Goal: Information Seeking & Learning: Learn about a topic

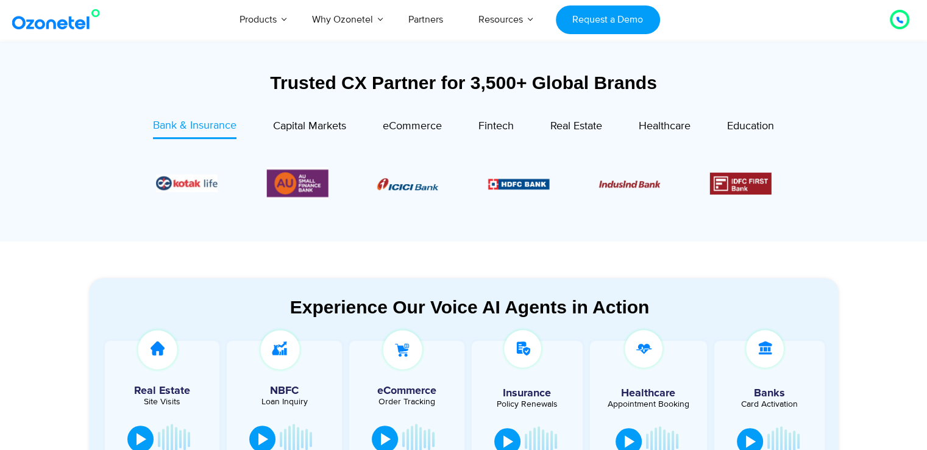
scroll to position [440, 0]
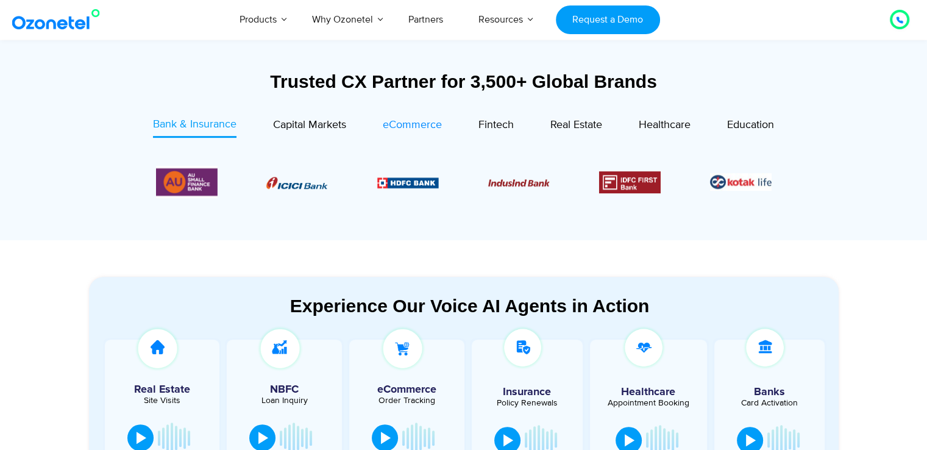
click at [402, 126] on span "eCommerce" at bounding box center [412, 124] width 59 height 13
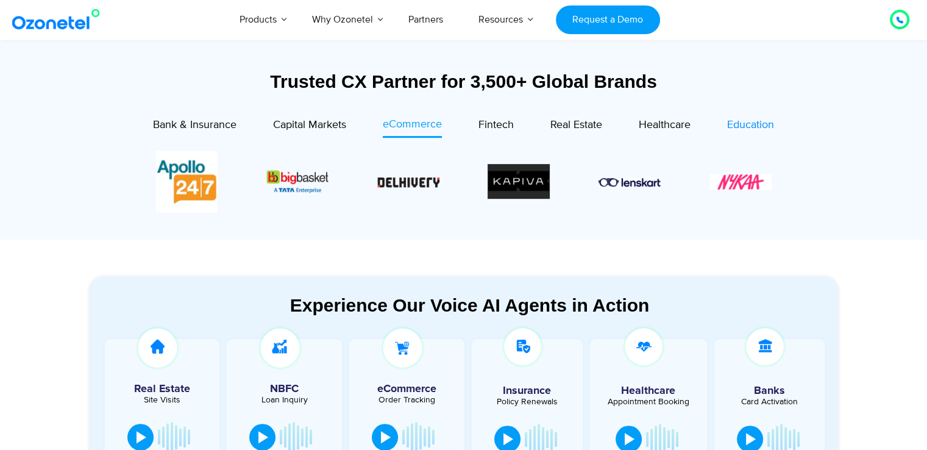
click at [736, 128] on span "Education" at bounding box center [750, 124] width 47 height 13
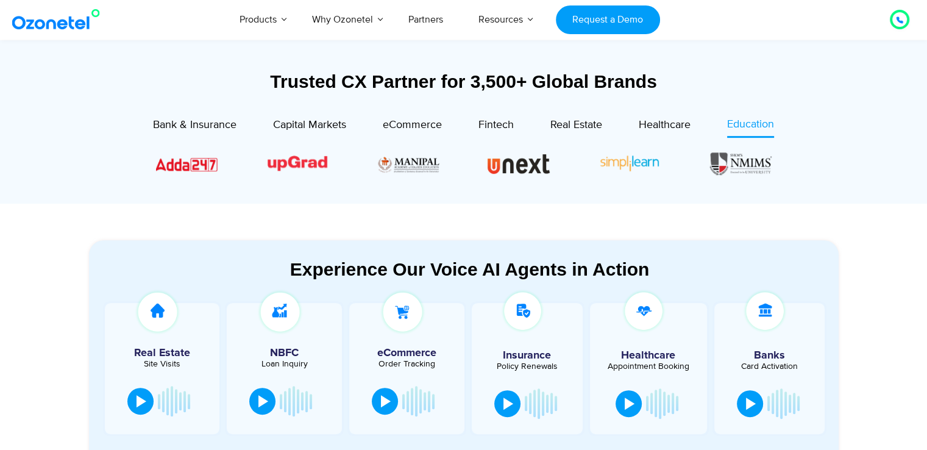
click at [634, 192] on div "Bank & Insurance Capital Markets" at bounding box center [463, 156] width 725 height 81
click at [490, 130] on span "Fintech" at bounding box center [495, 124] width 35 height 13
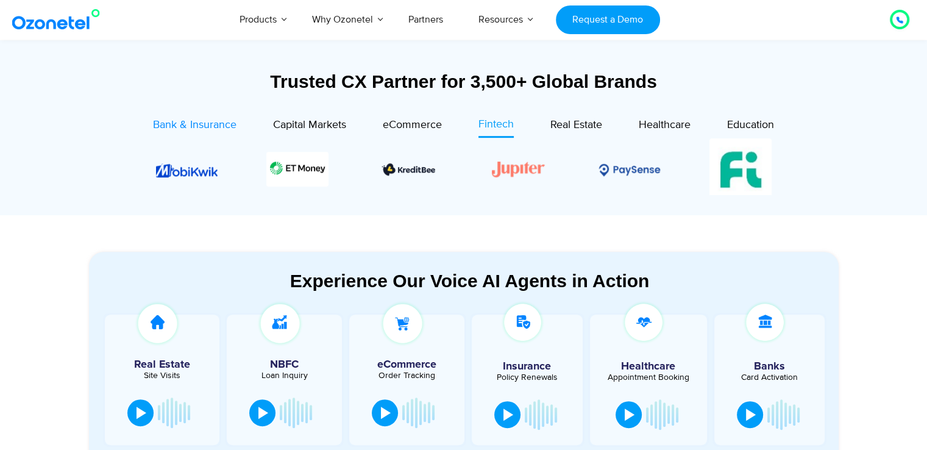
click at [163, 129] on span "Bank & Insurance" at bounding box center [194, 124] width 83 height 13
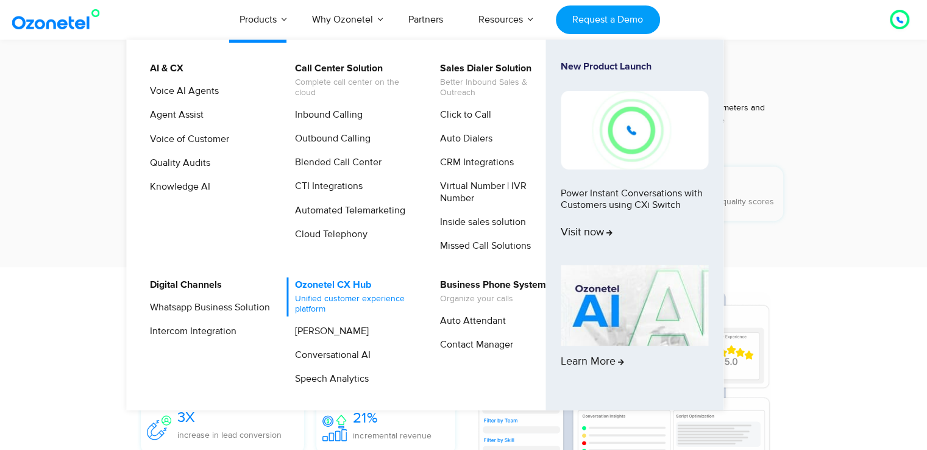
scroll to position [2111, 0]
click at [176, 164] on link "Quality Audits" at bounding box center [177, 162] width 70 height 15
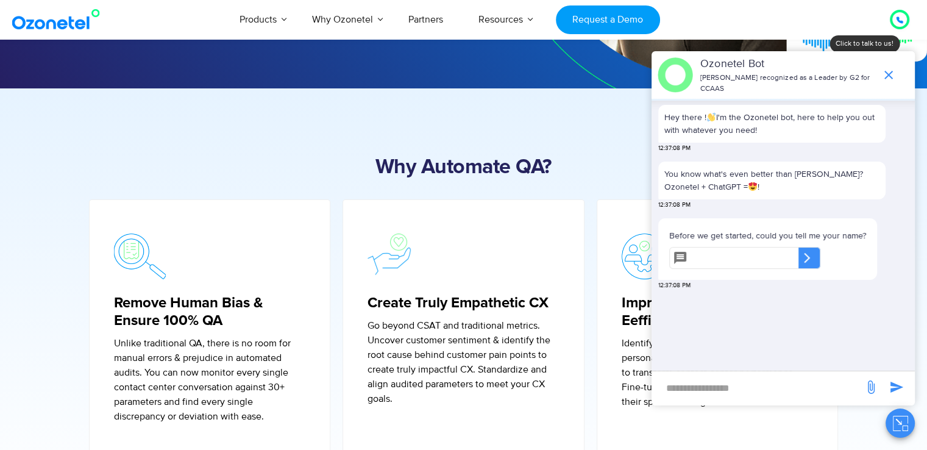
scroll to position [358, 0]
click at [884, 74] on icon "end chat or minimize" at bounding box center [888, 75] width 15 height 15
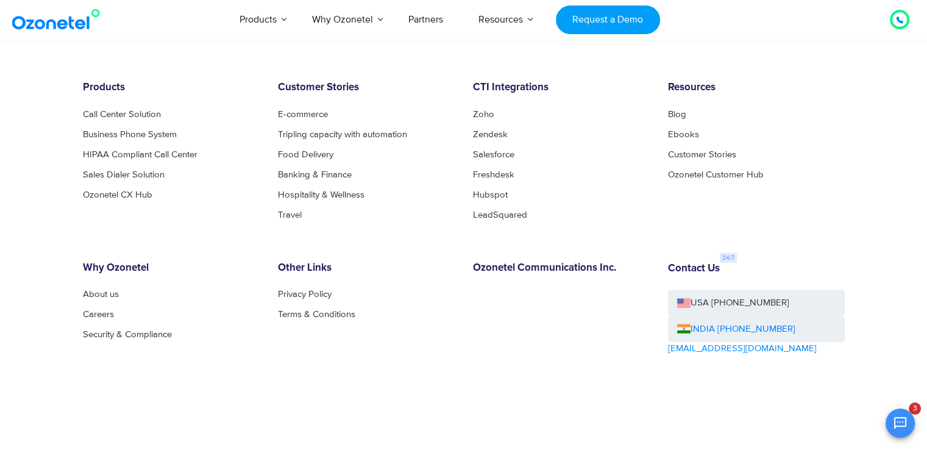
scroll to position [3067, 0]
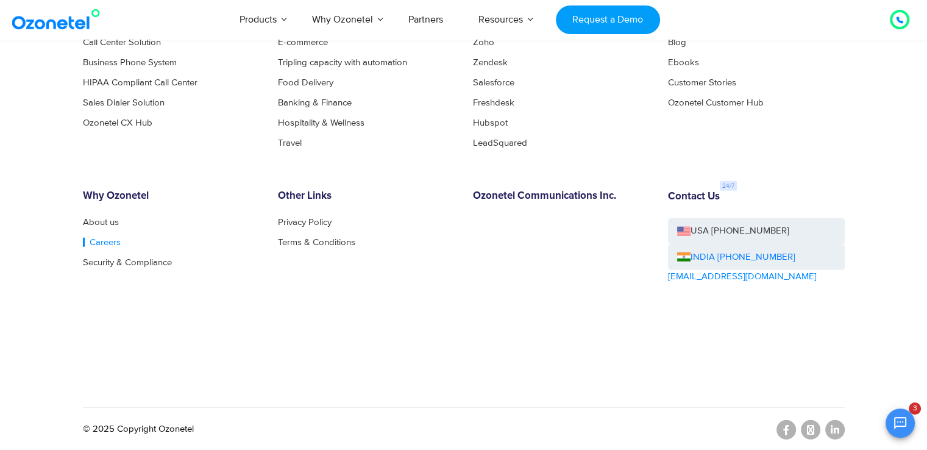
click at [93, 239] on link "Careers" at bounding box center [102, 242] width 38 height 9
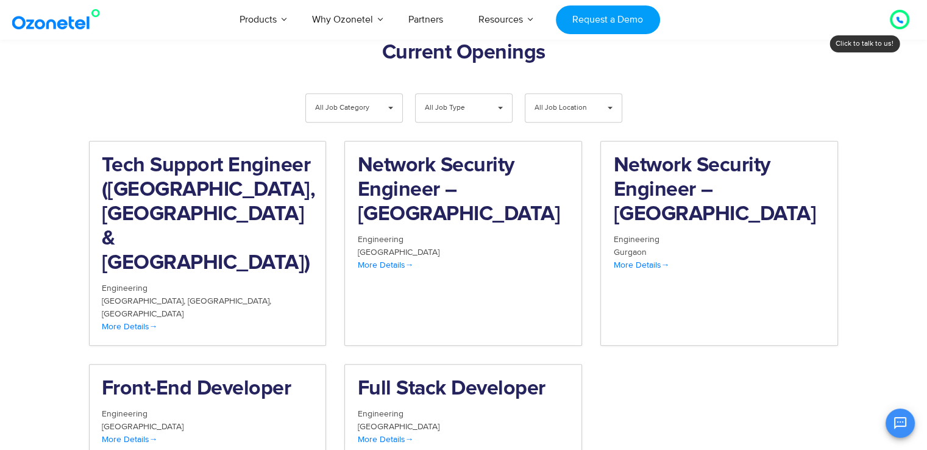
scroll to position [1262, 0]
click at [141, 153] on h2 "Tech Support Engineer (Chennai, Bangalore & Mumbai)" at bounding box center [208, 214] width 212 height 122
click at [391, 376] on h2 "Full Stack Developer" at bounding box center [463, 388] width 212 height 24
